Goal: Information Seeking & Learning: Learn about a topic

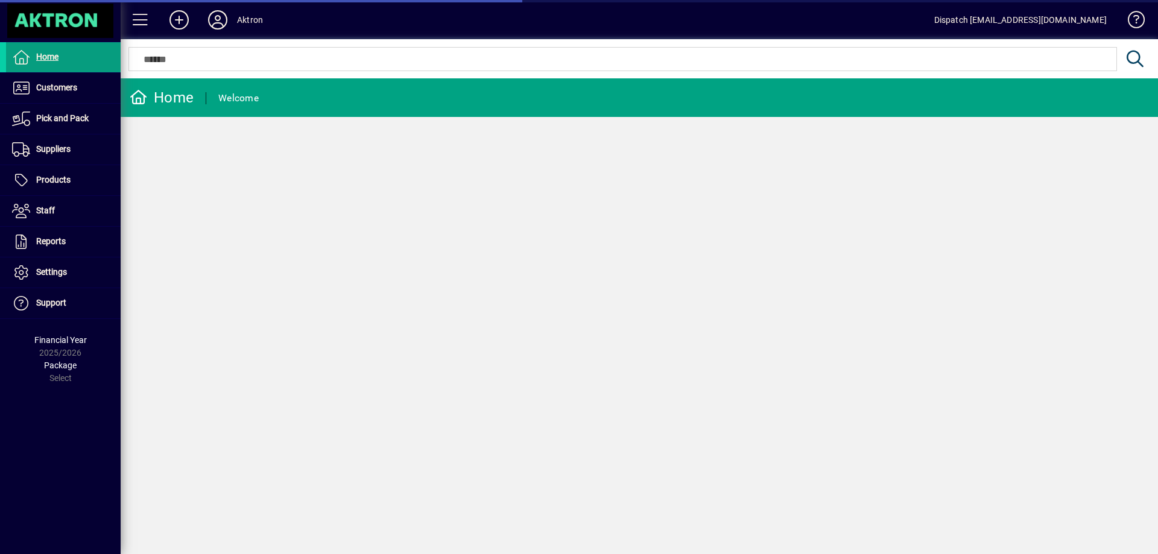
click at [59, 177] on span "Products" at bounding box center [53, 180] width 34 height 10
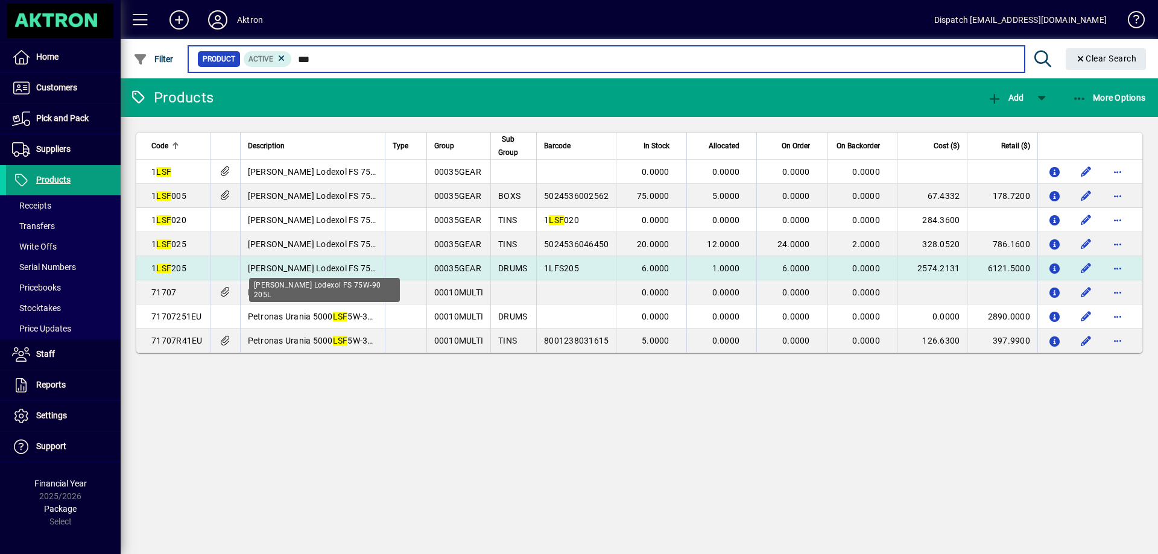
type input "***"
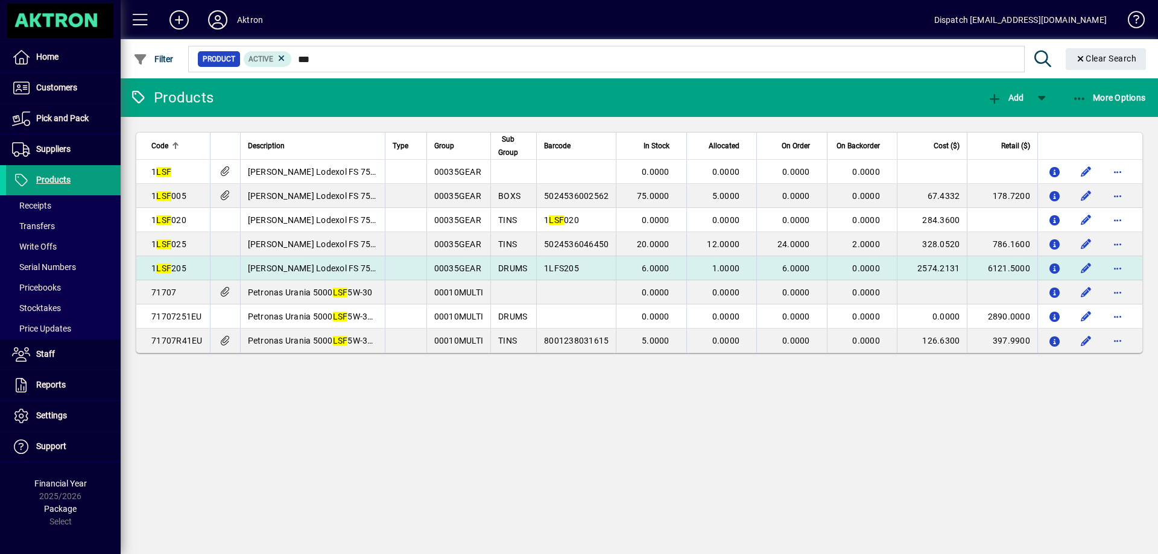
click at [334, 261] on td "[PERSON_NAME] Lodexol FS 75W-90 205L" at bounding box center [312, 268] width 145 height 24
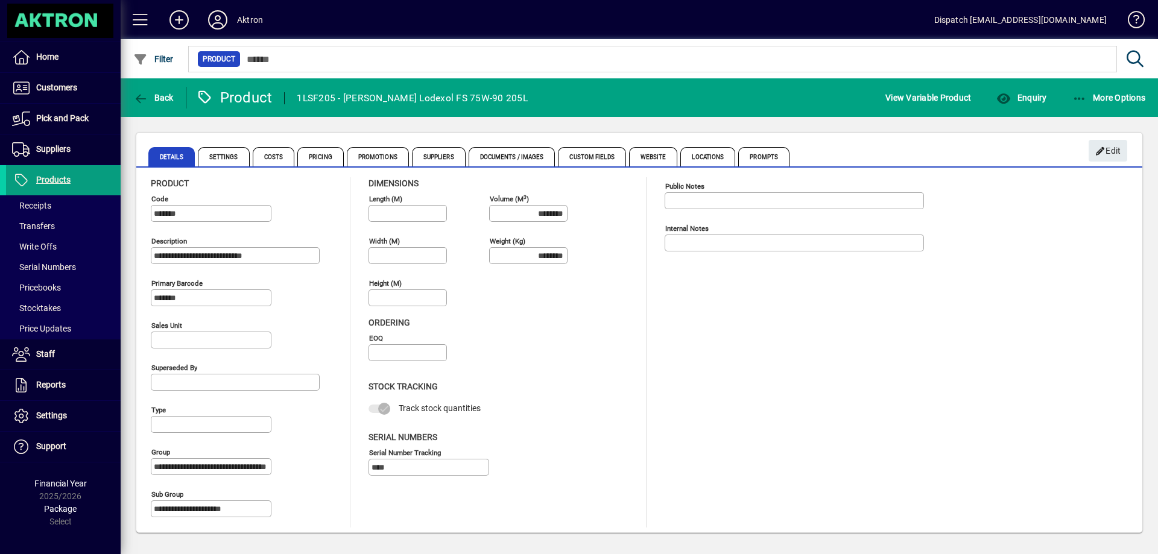
scroll to position [6, 0]
click at [1034, 97] on span "Enquiry" at bounding box center [1022, 98] width 50 height 10
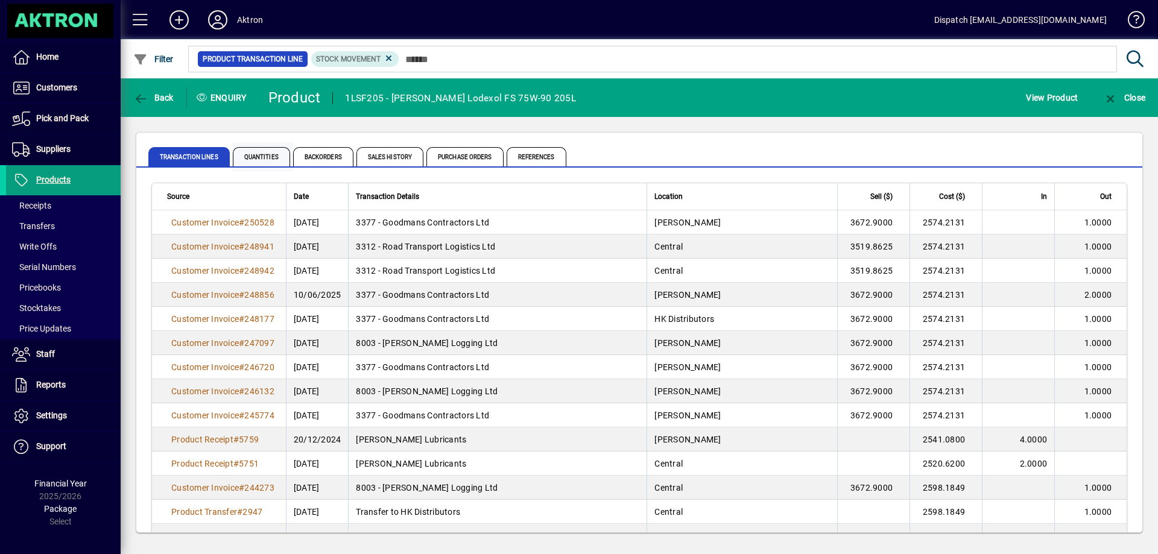
click at [262, 157] on span "Quantities" at bounding box center [261, 156] width 57 height 19
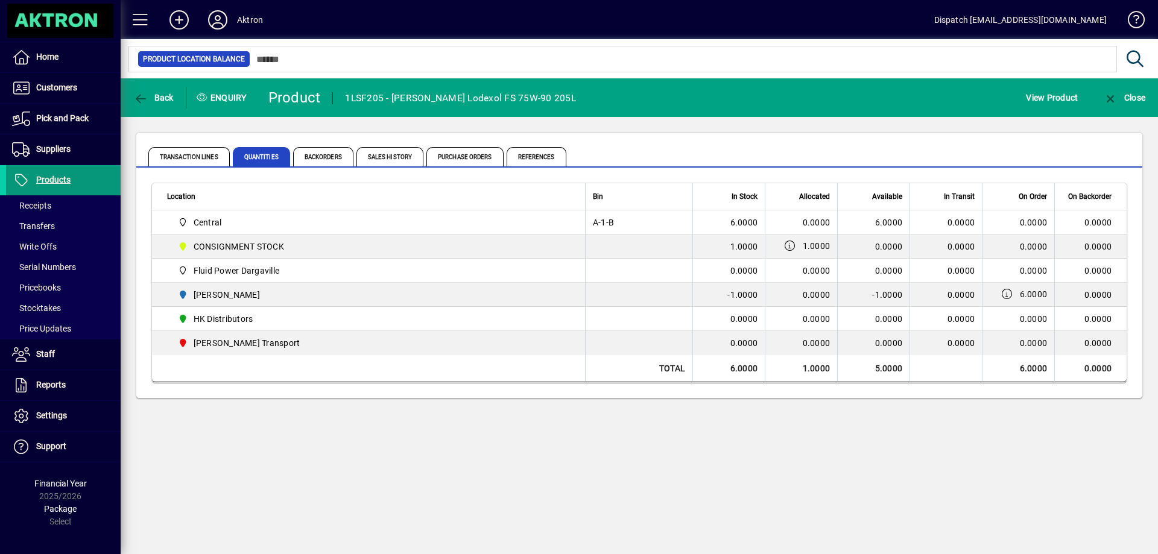
click at [61, 178] on span "Products" at bounding box center [53, 180] width 34 height 10
